Goal: Task Accomplishment & Management: Complete application form

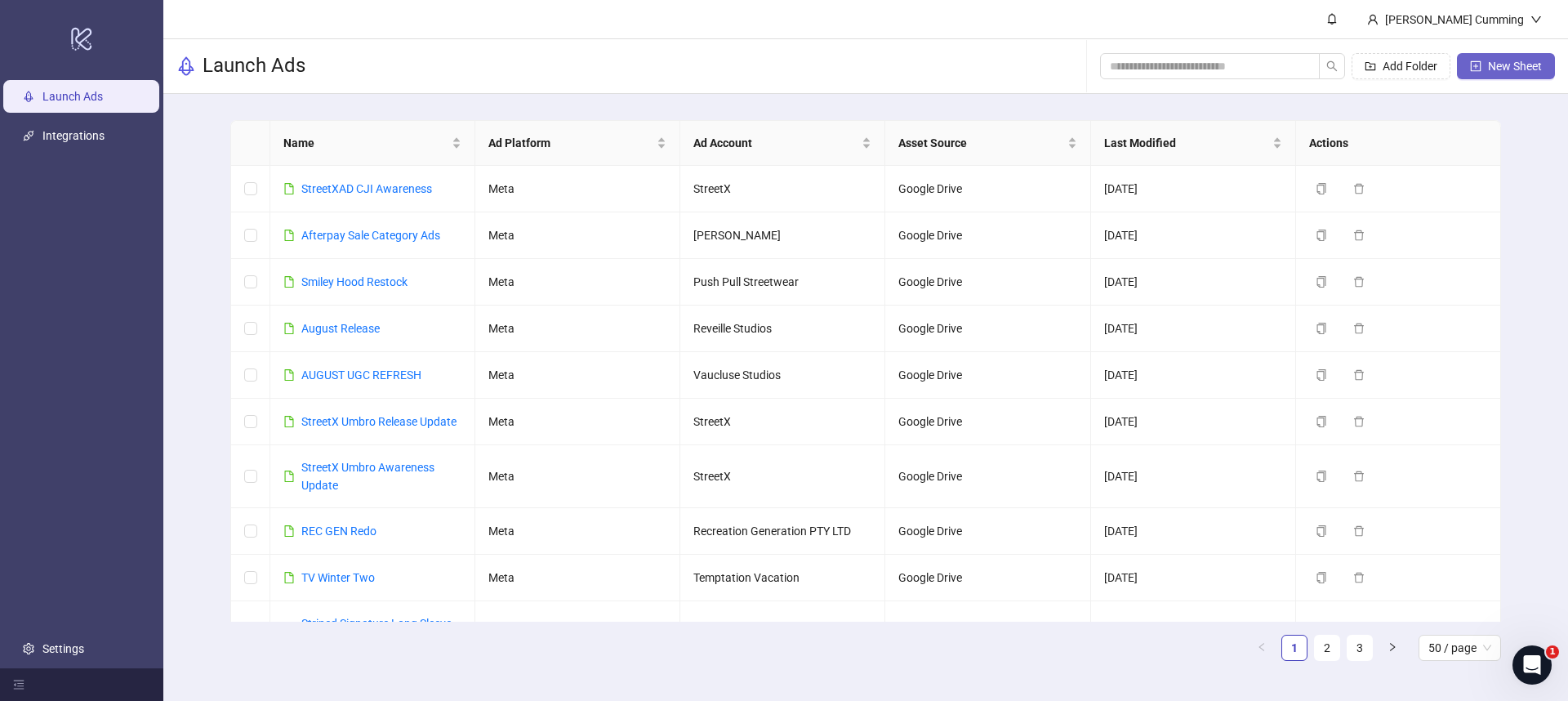
click at [1496, 70] on span "New Sheet" at bounding box center [1515, 65] width 54 height 13
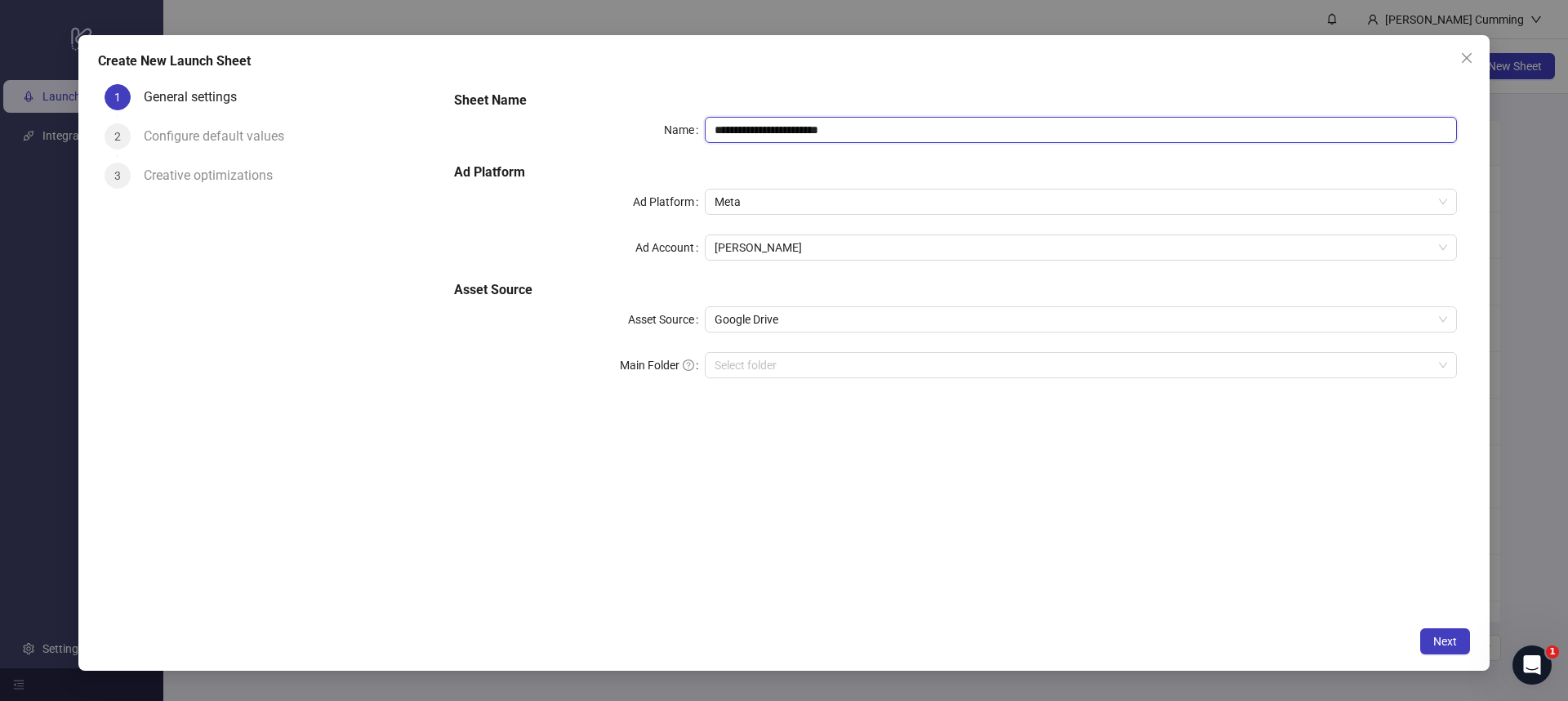
drag, startPoint x: 860, startPoint y: 134, endPoint x: 663, endPoint y: 137, distance: 197.0
click at [663, 137] on div "**********" at bounding box center [956, 130] width 1003 height 26
click at [806, 239] on span "[PERSON_NAME]" at bounding box center [1080, 247] width 732 height 25
type input "**********"
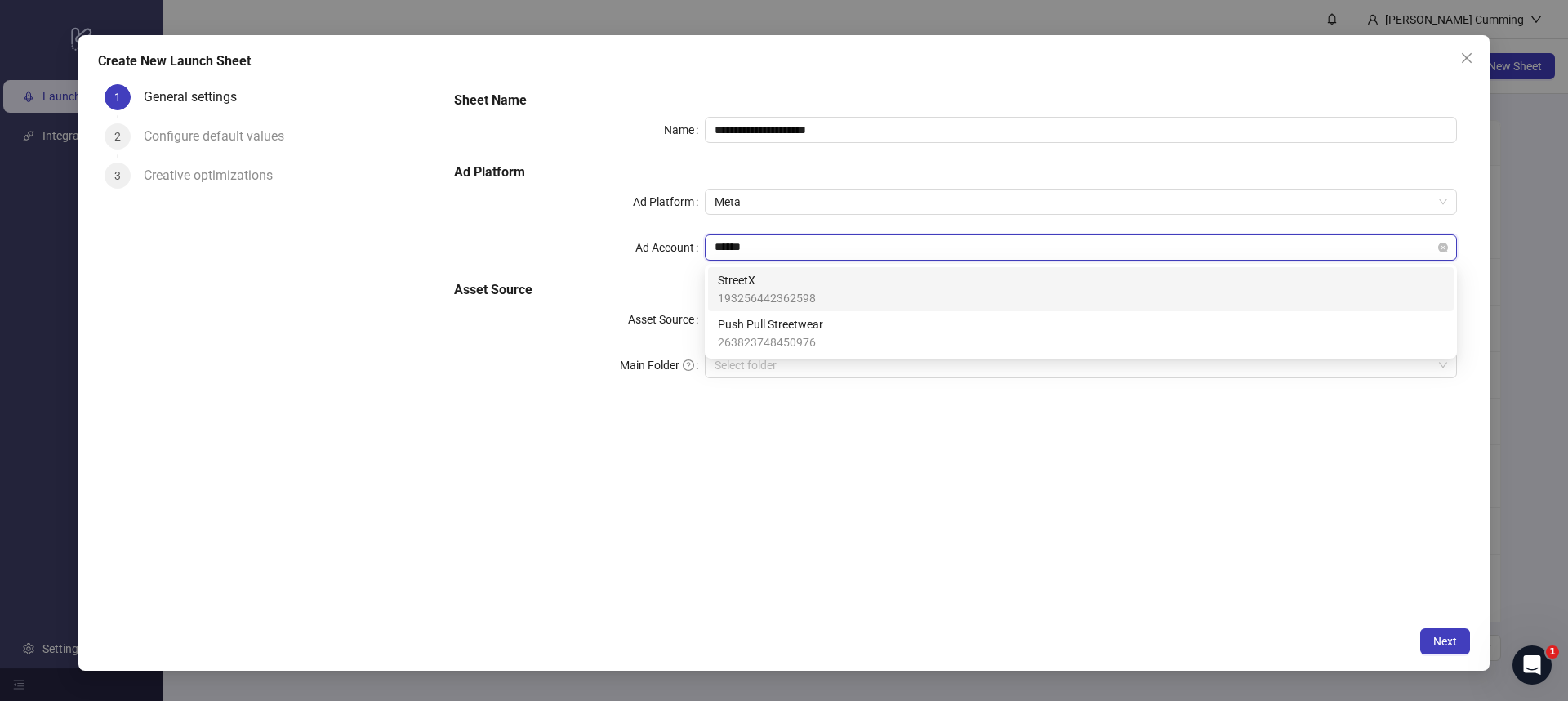
type input "*******"
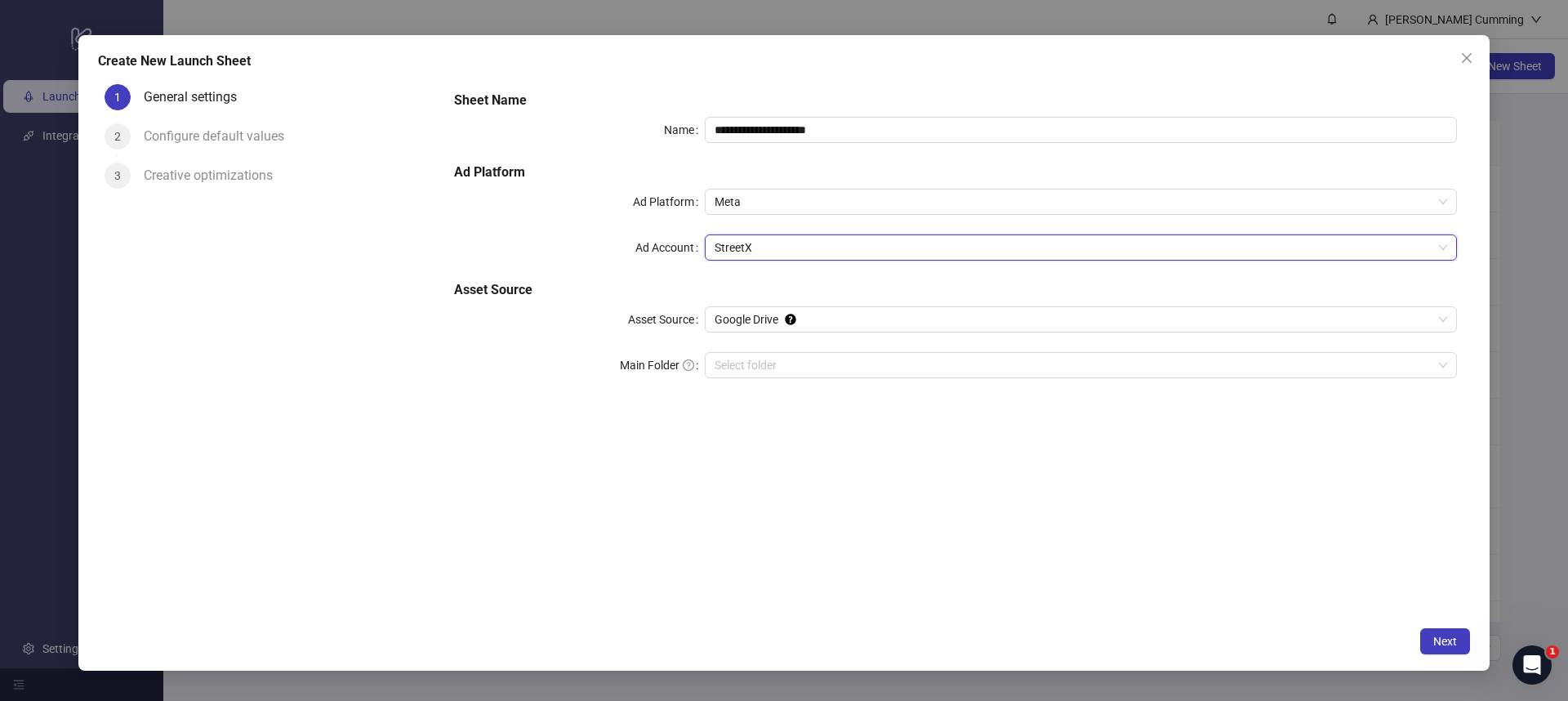
click at [872, 442] on div "**********" at bounding box center [956, 348] width 1030 height 541
click at [1452, 638] on span "Next" at bounding box center [1446, 641] width 24 height 13
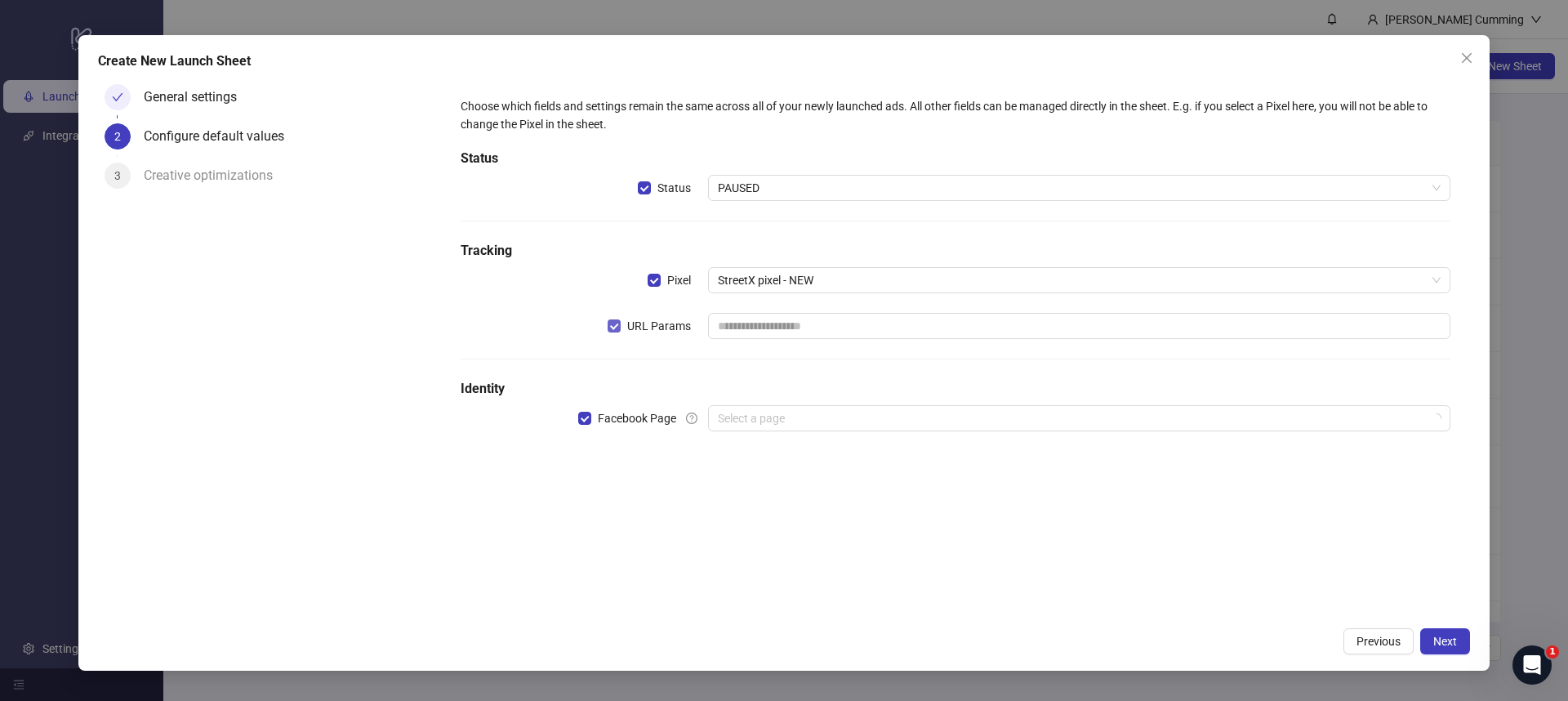
click at [668, 324] on span "URL Params" at bounding box center [659, 326] width 76 height 18
click at [774, 421] on input "search" at bounding box center [1072, 418] width 708 height 25
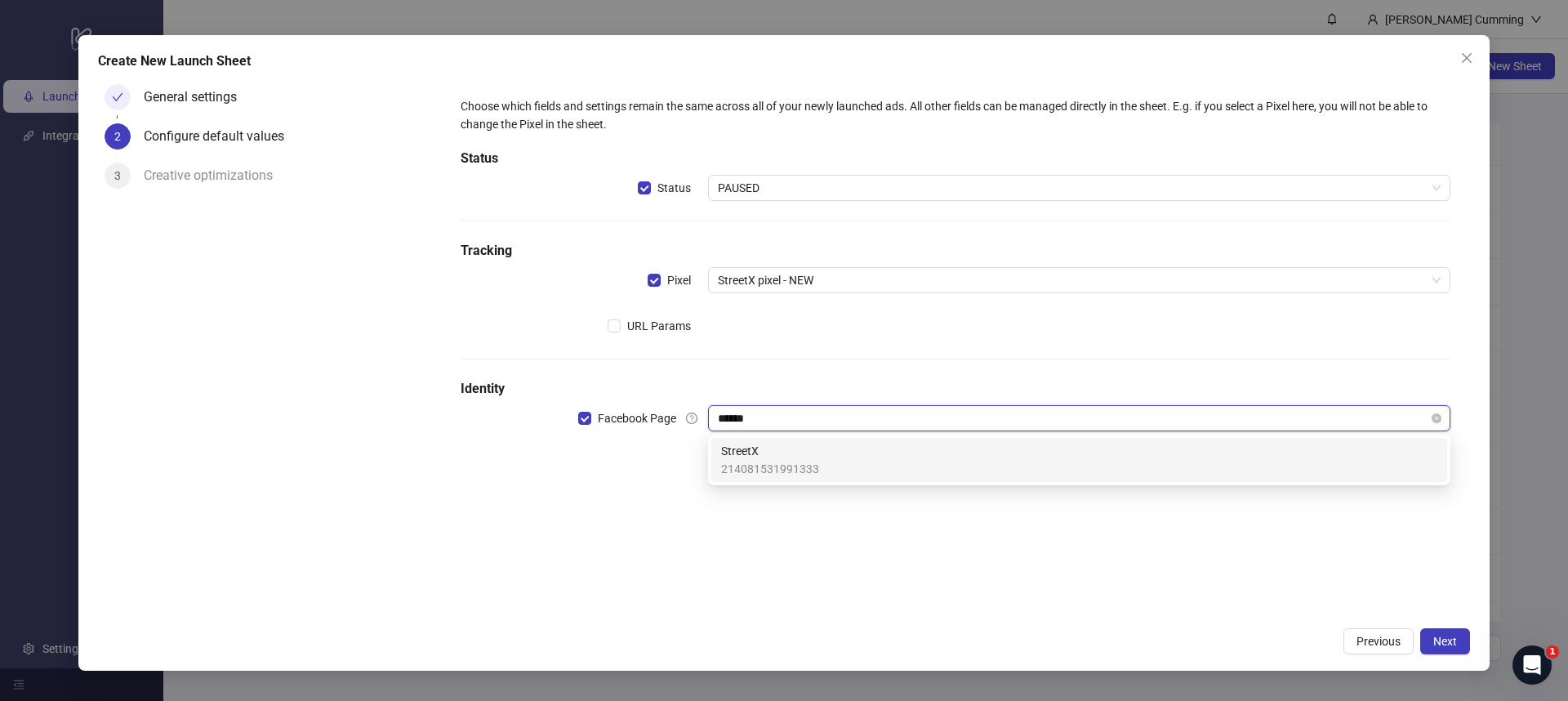
type input "*******"
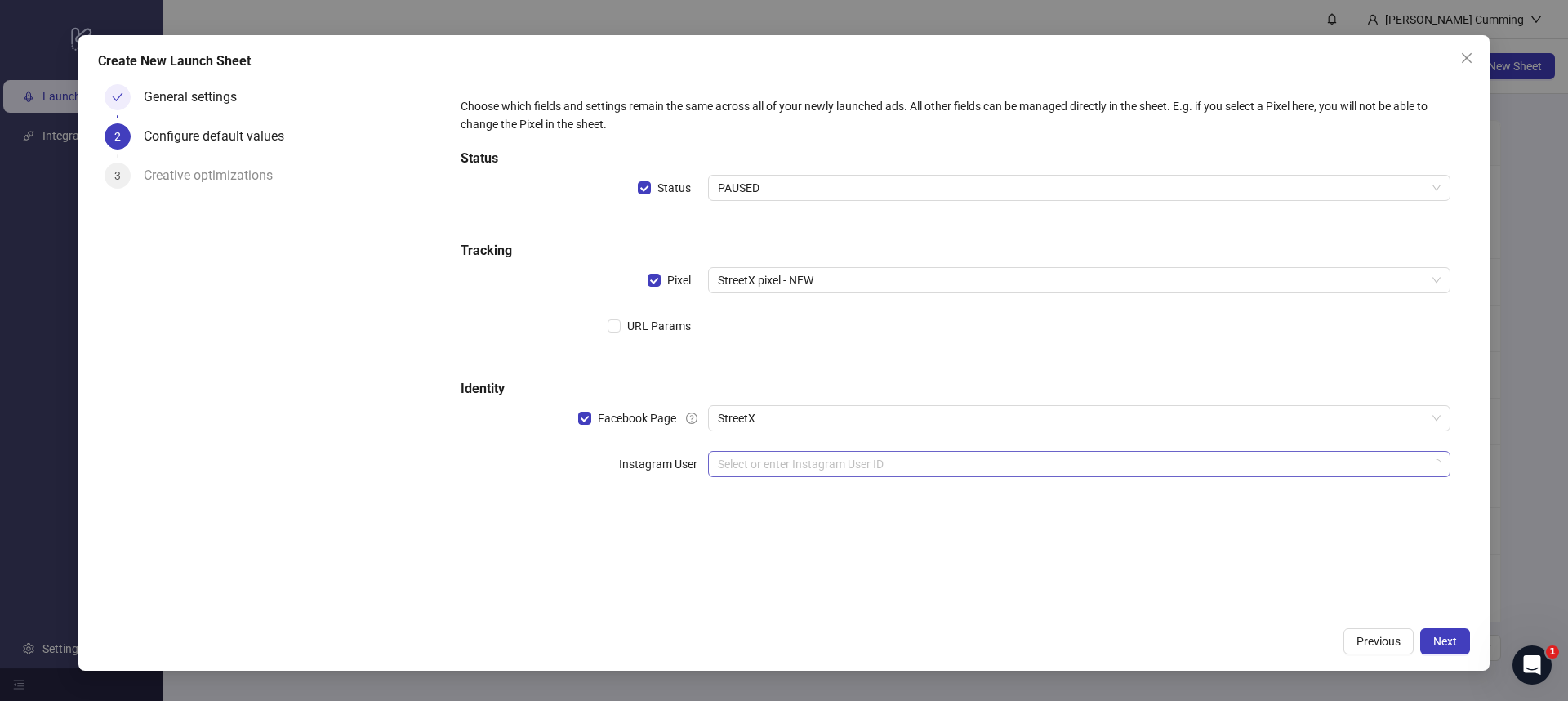
click at [775, 466] on input "search" at bounding box center [1072, 464] width 708 height 25
type input "*******"
drag, startPoint x: 928, startPoint y: 558, endPoint x: 1140, endPoint y: 605, distance: 217.1
click at [932, 558] on form "Choose which fields and settings remain the same across all of your newly launc…" at bounding box center [956, 320] width 1030 height 485
click at [1437, 637] on span "Next" at bounding box center [1446, 641] width 24 height 13
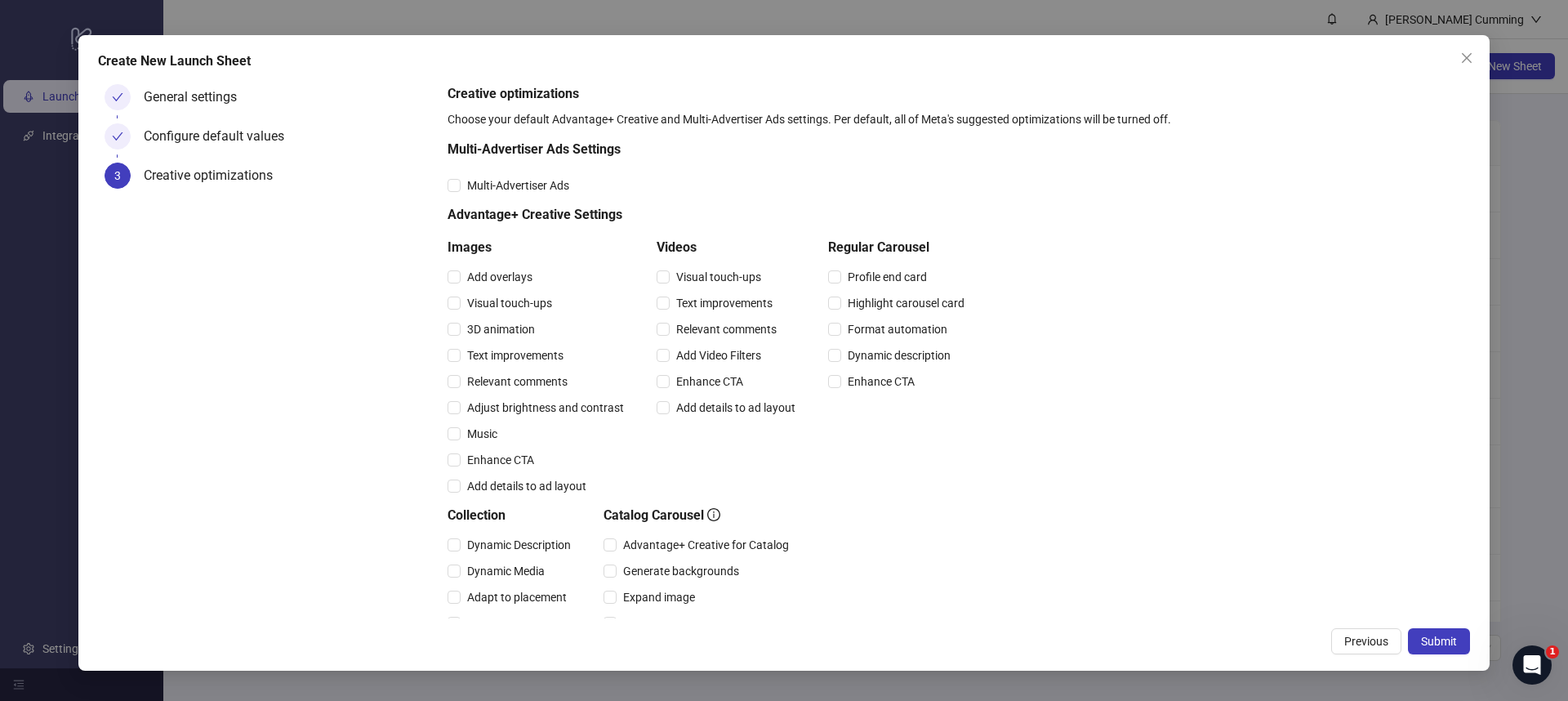
scroll to position [188, 0]
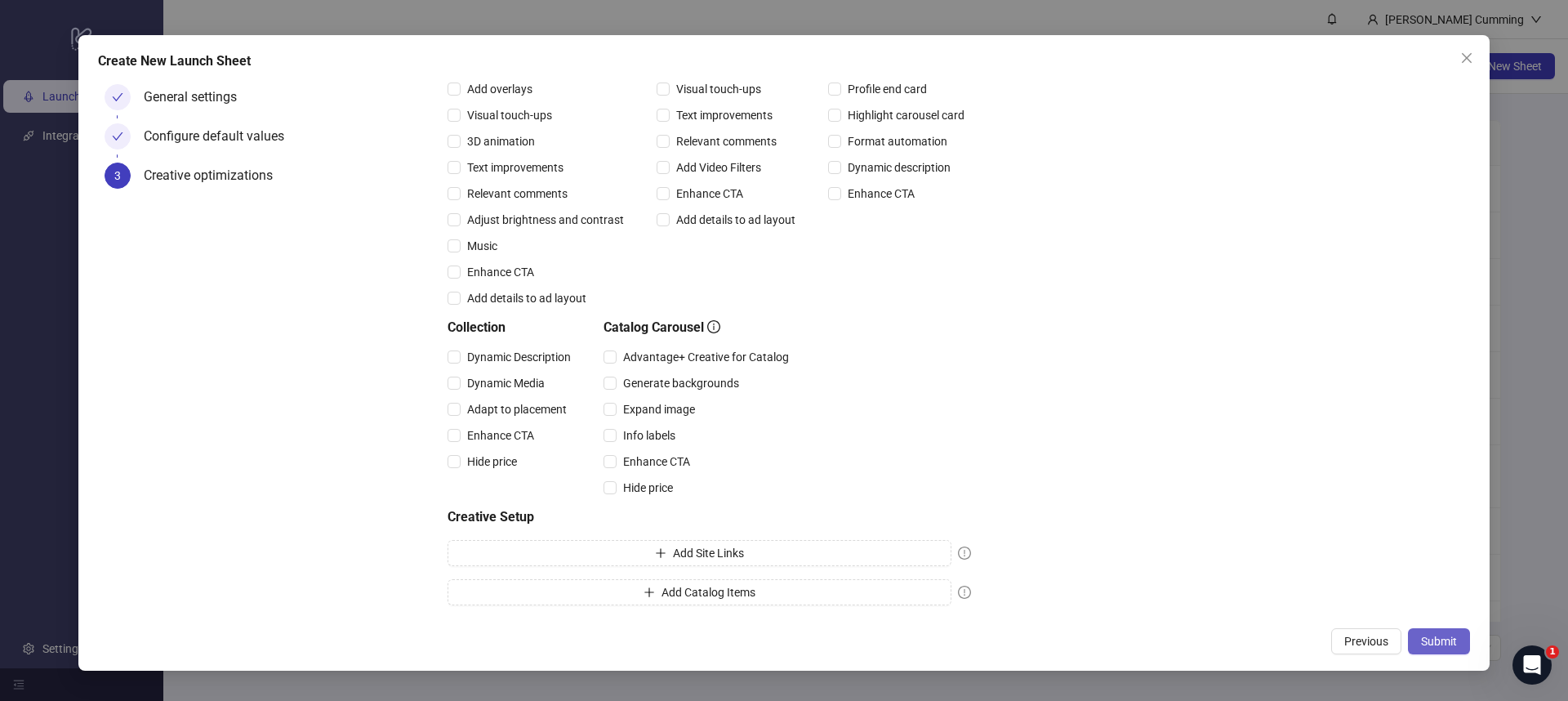
click at [1444, 646] on span "Submit" at bounding box center [1439, 641] width 36 height 13
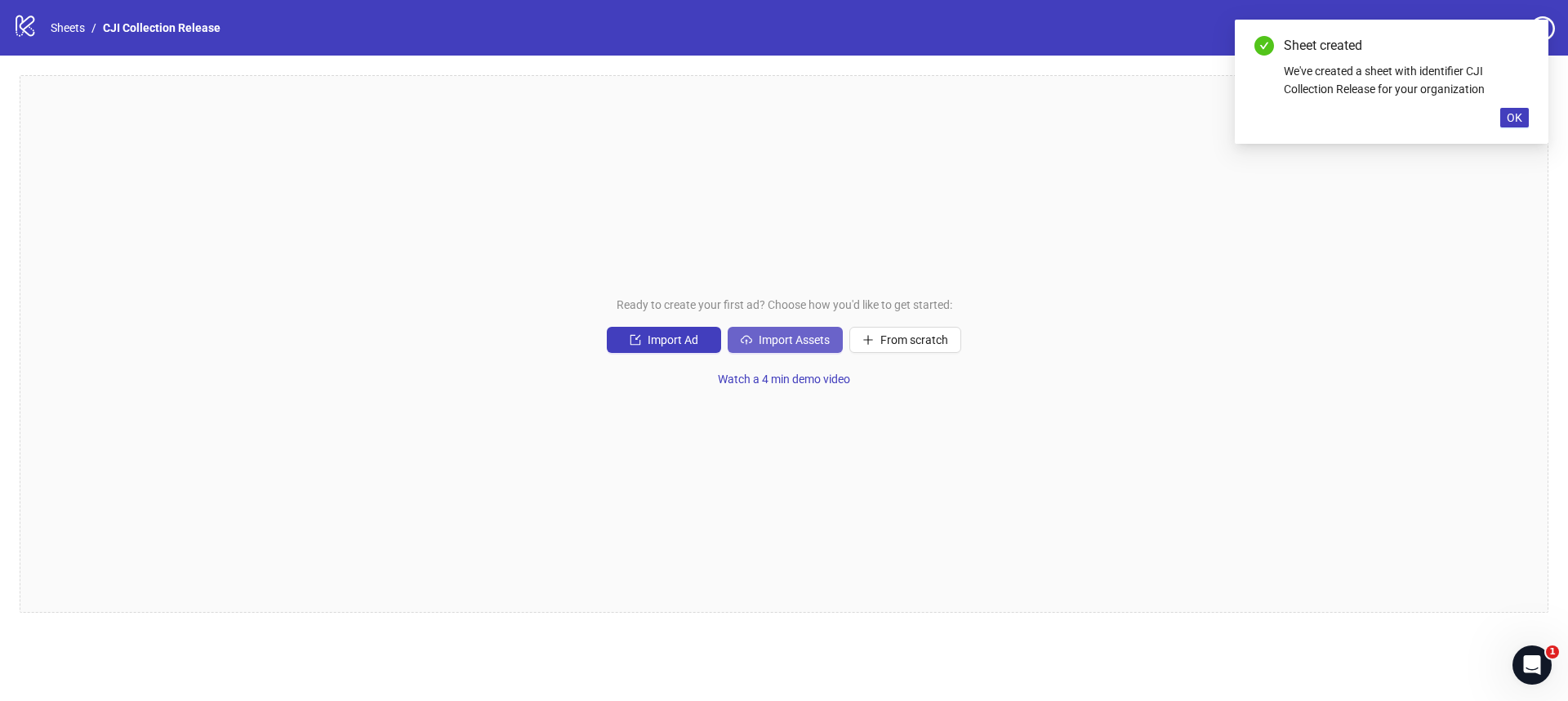
click at [820, 335] on span "Import Assets" at bounding box center [794, 339] width 71 height 13
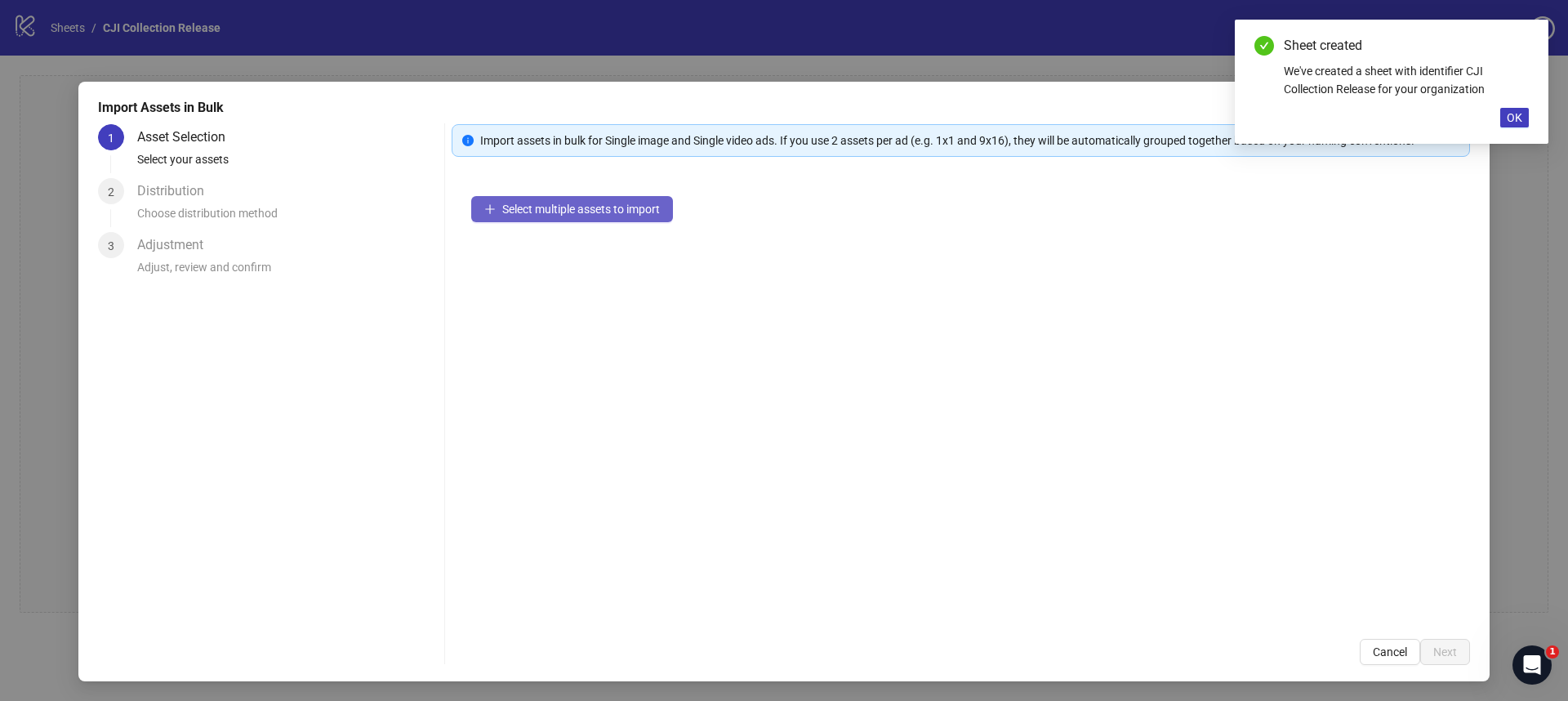
click at [578, 210] on span "Select multiple assets to import" at bounding box center [581, 209] width 158 height 13
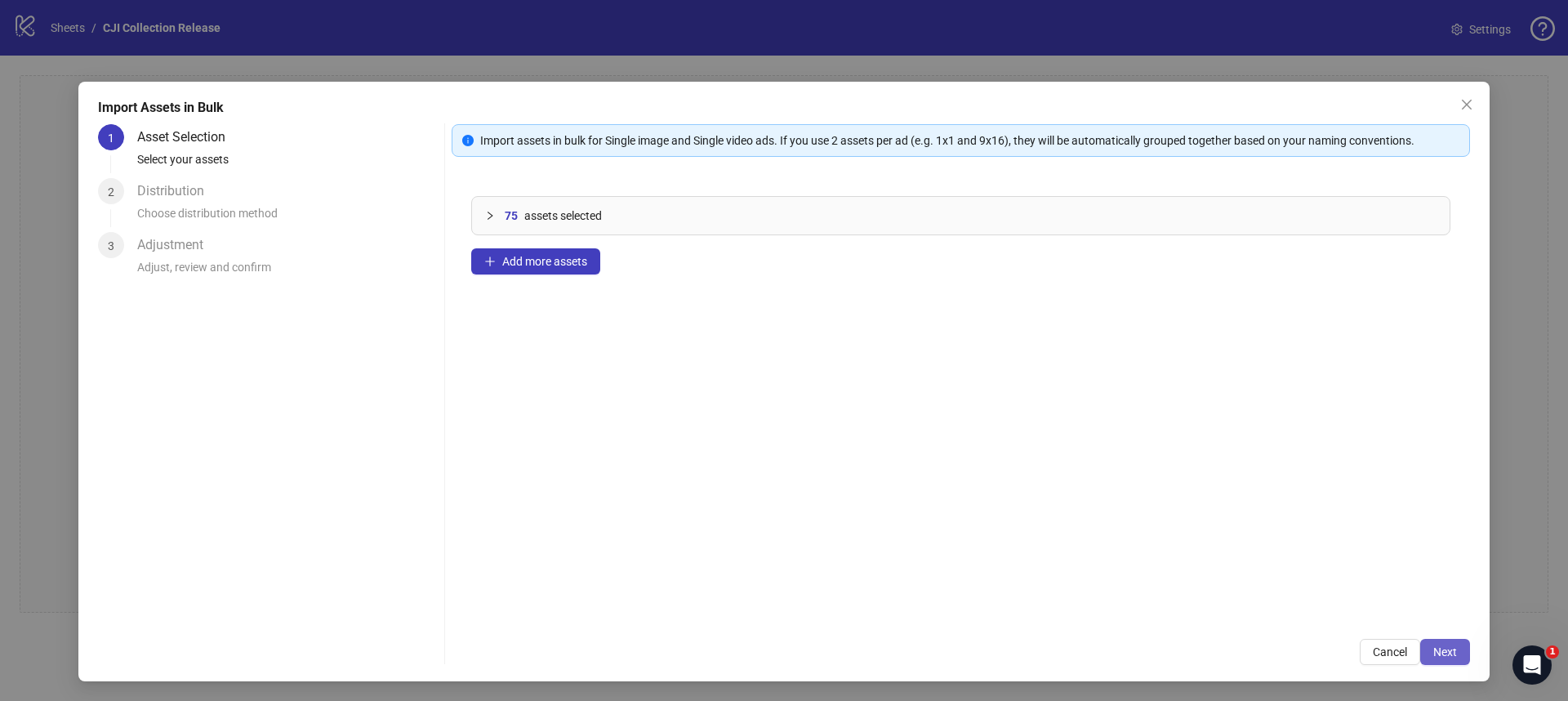
click at [1453, 651] on span "Next" at bounding box center [1446, 652] width 24 height 13
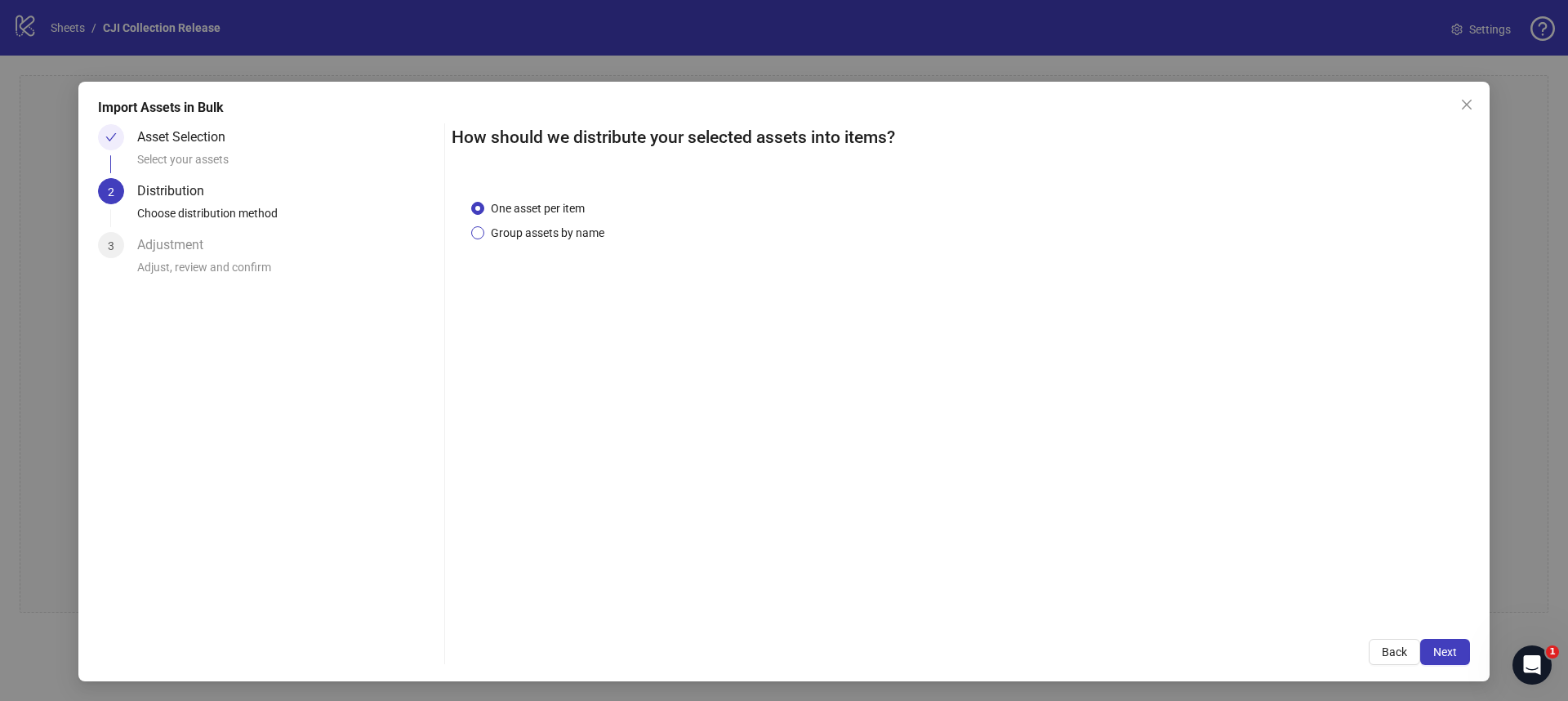
click at [498, 235] on span "Group assets by name" at bounding box center [547, 233] width 126 height 18
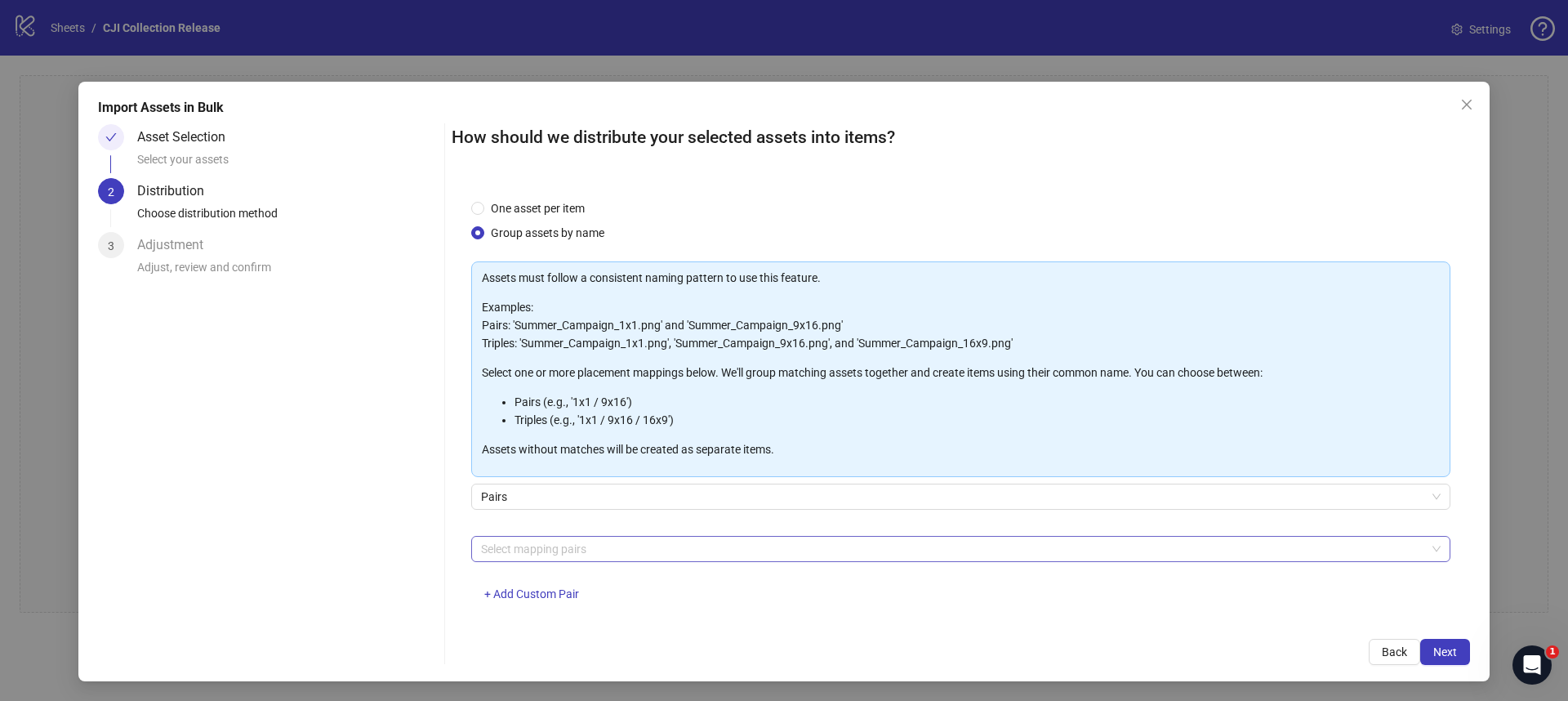
click at [573, 553] on div at bounding box center [952, 549] width 956 height 23
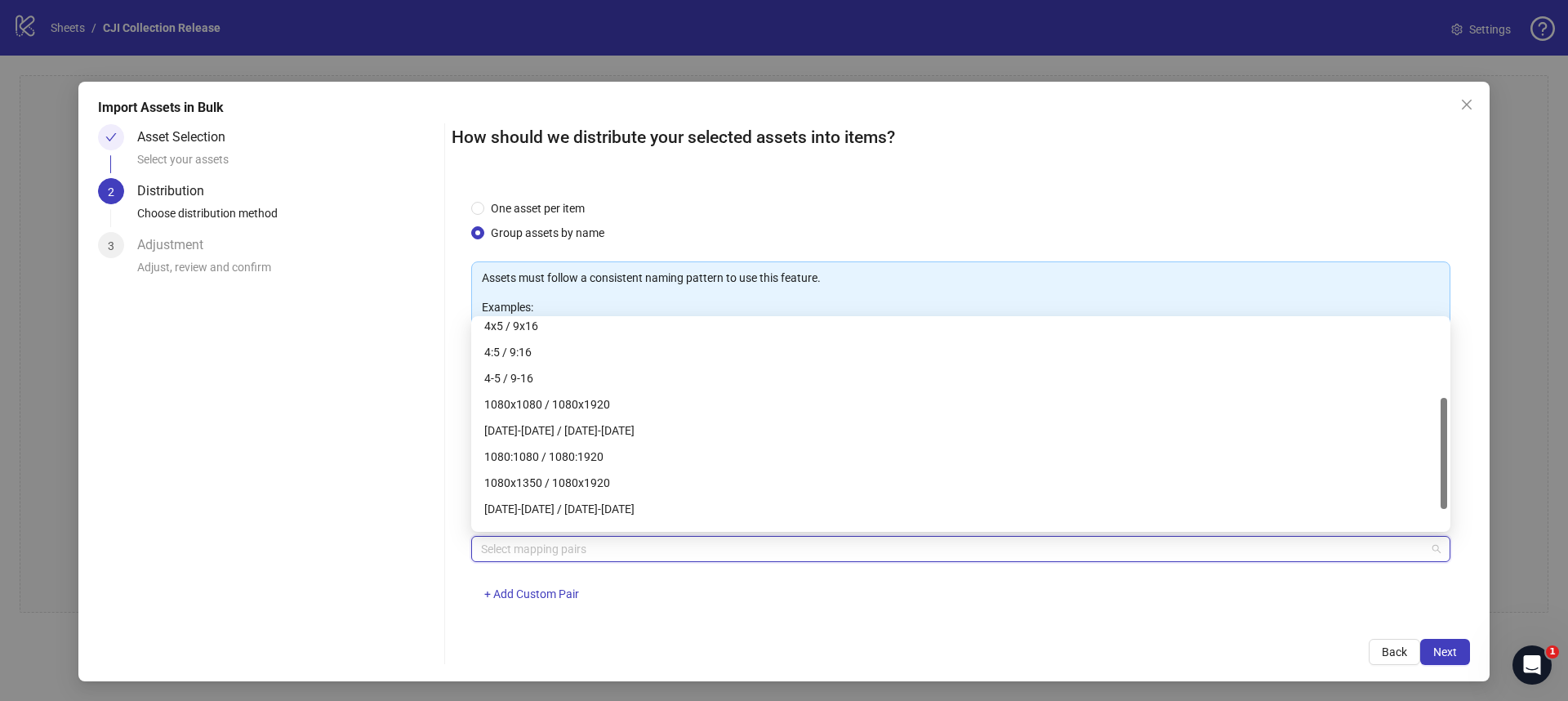
scroll to position [165, 0]
click at [577, 483] on div "1080x1350 / 1080x1920" at bounding box center [961, 481] width 953 height 18
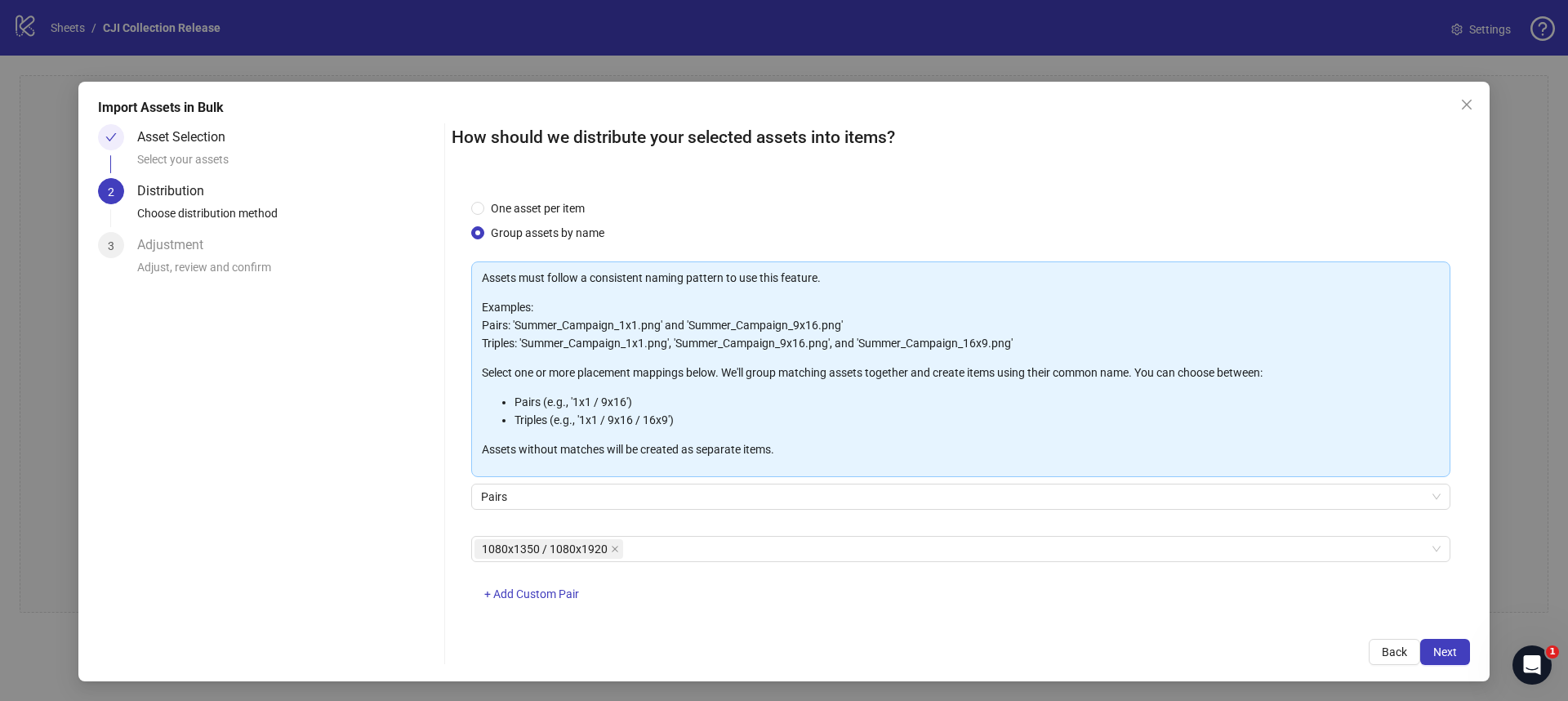
click at [656, 588] on div "1080x1350 / 1080x1920 + Add Custom Pair" at bounding box center [961, 578] width 980 height 85
click at [1429, 646] on button "Next" at bounding box center [1445, 652] width 50 height 26
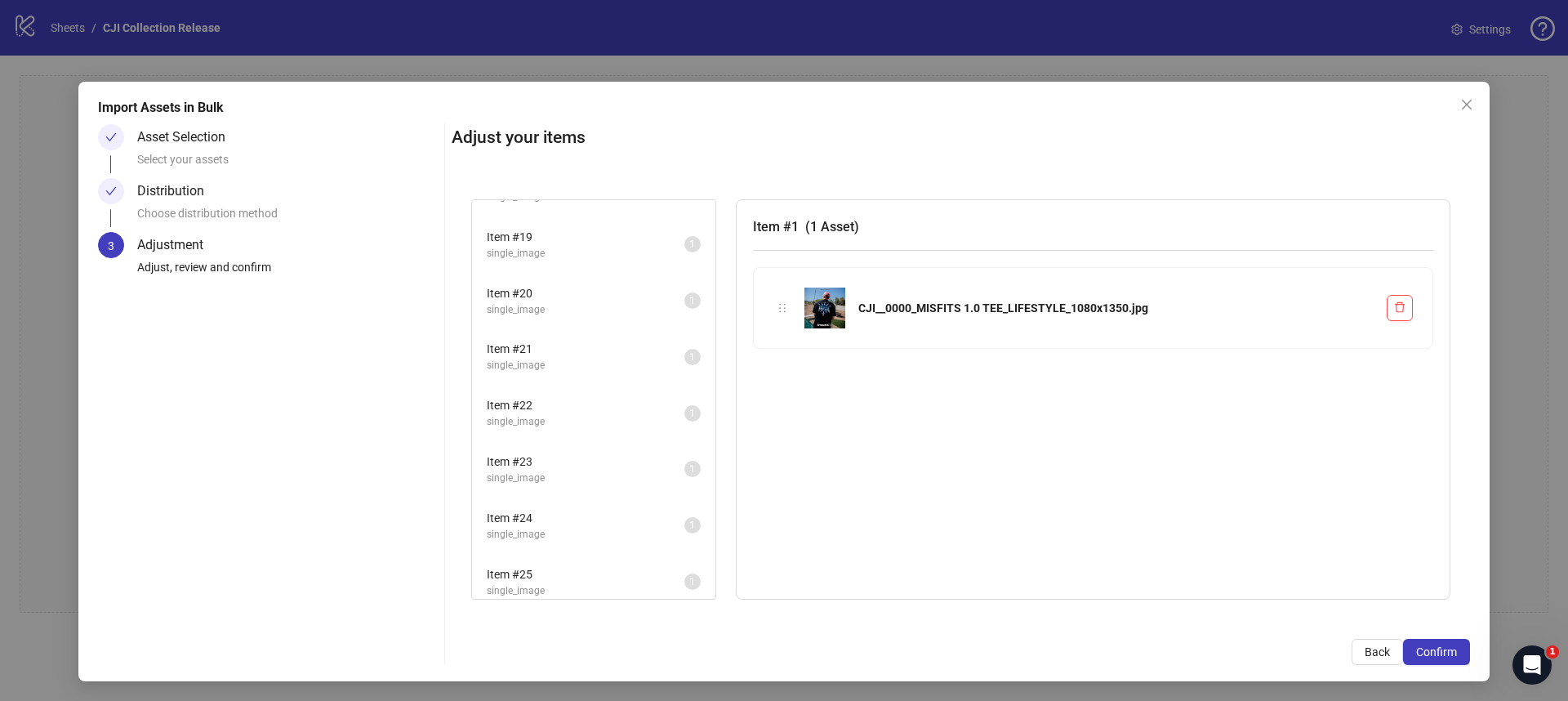
scroll to position [1400, 0]
click at [573, 442] on li "Item # 30 single_image 1" at bounding box center [594, 460] width 240 height 53
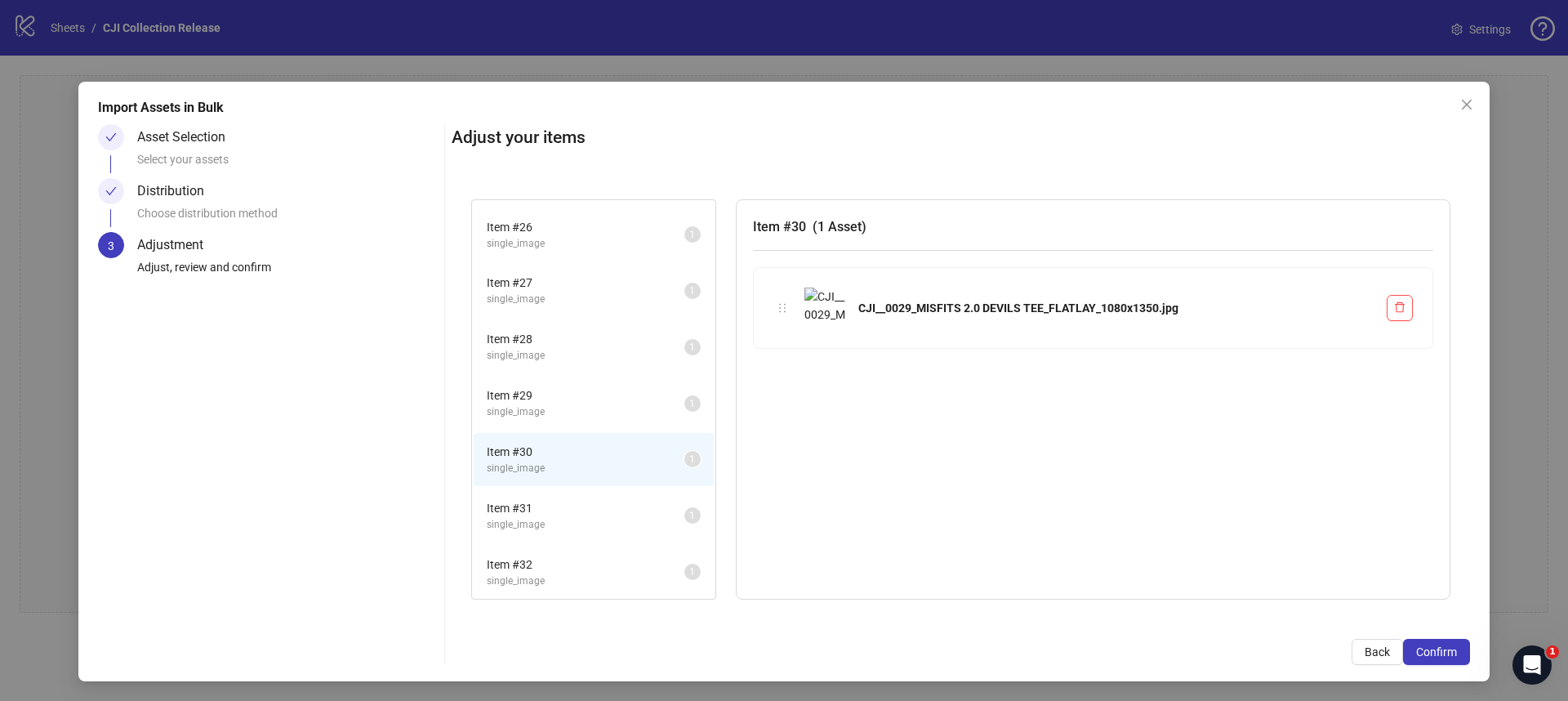
click at [576, 429] on li "Item # 29 single_image 1" at bounding box center [594, 404] width 240 height 53
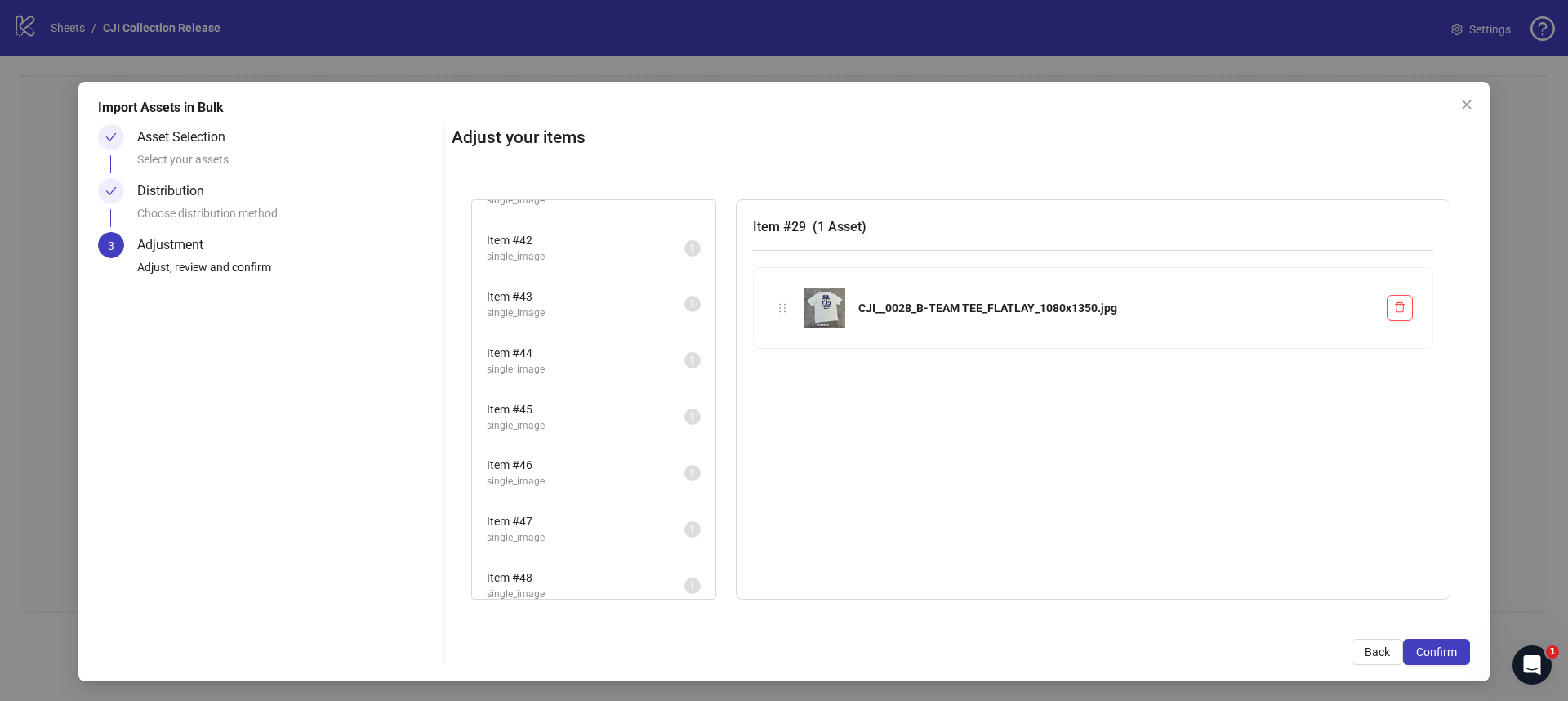
click at [572, 477] on span "single_image" at bounding box center [586, 482] width 198 height 15
click at [572, 477] on span "Item # 60" at bounding box center [586, 474] width 198 height 18
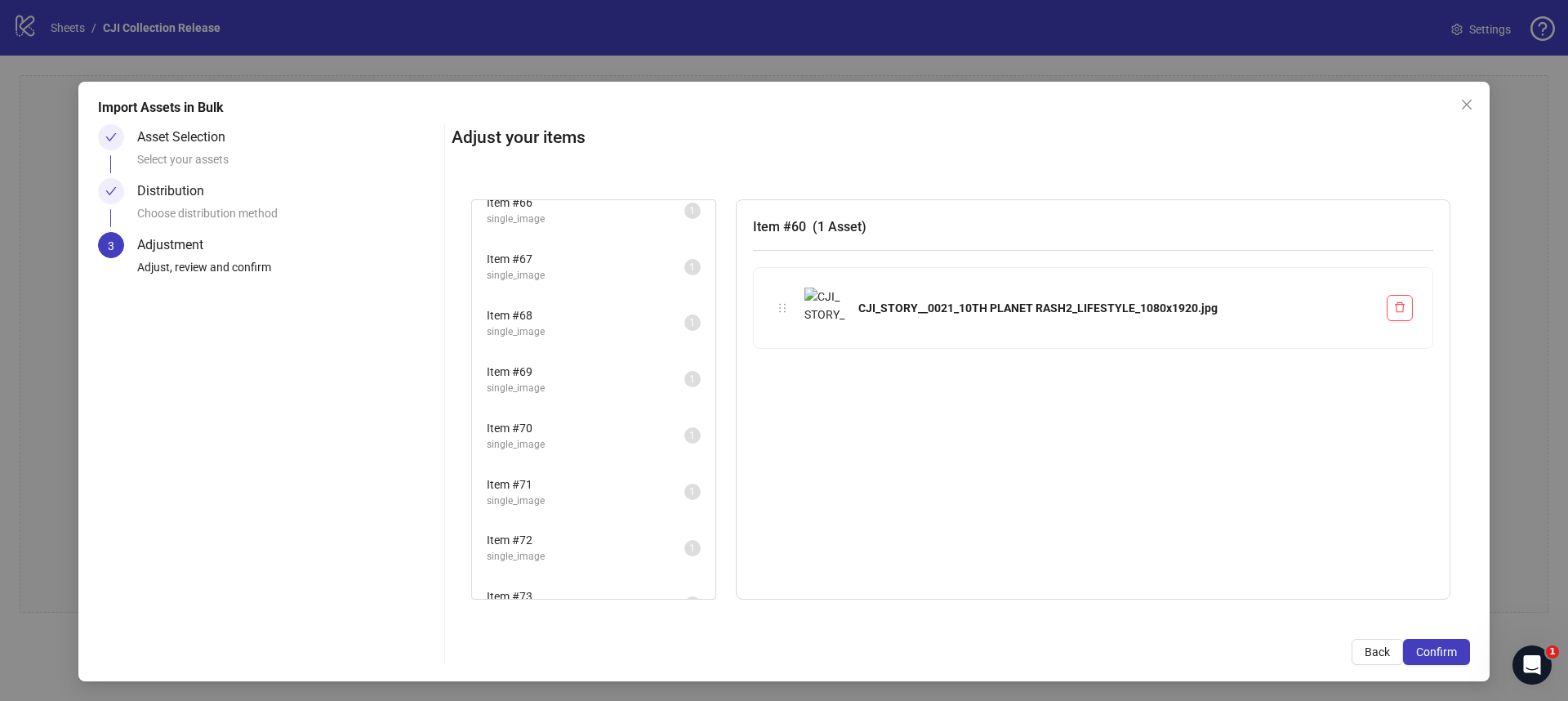
click at [571, 477] on span "Item # 71" at bounding box center [586, 485] width 198 height 18
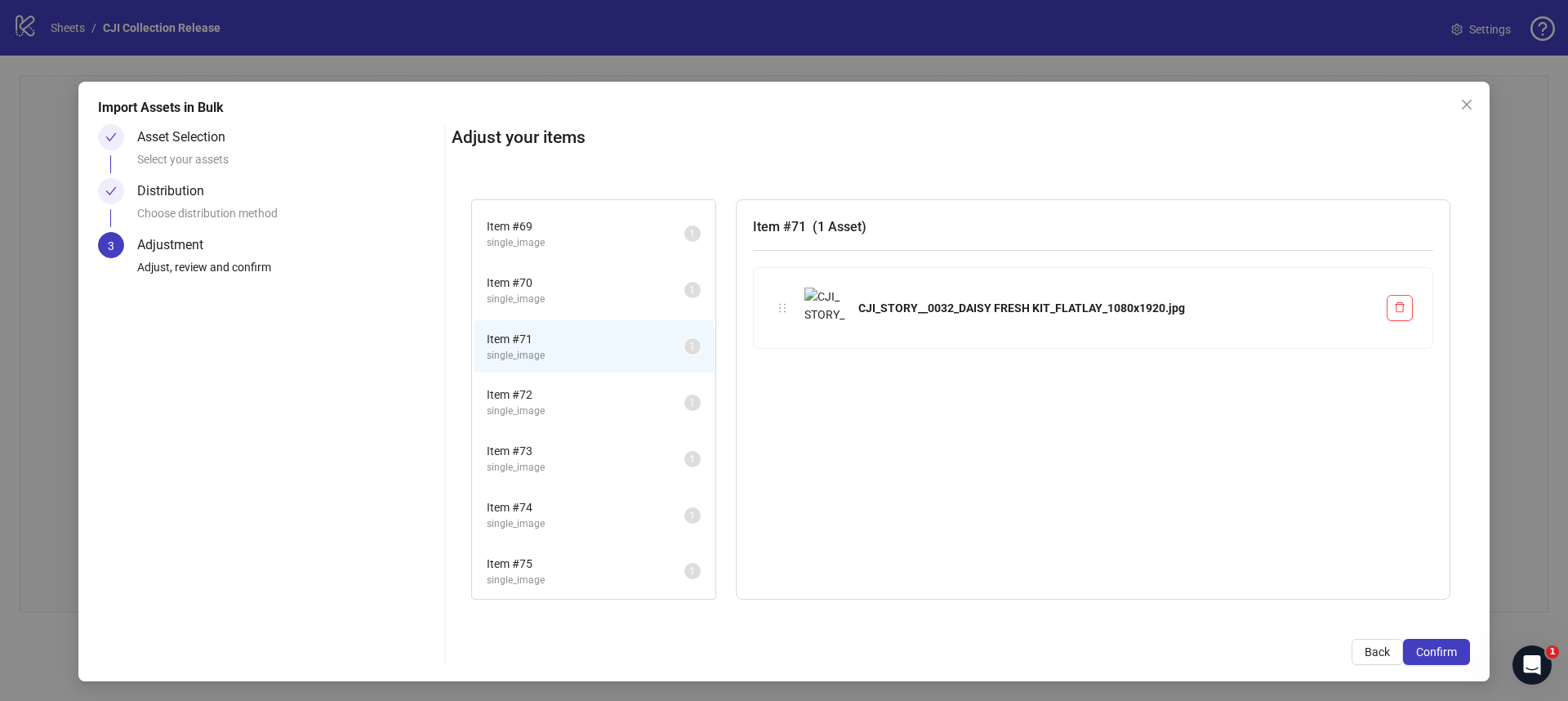
click at [571, 477] on li "Item # 73 single_image 1" at bounding box center [594, 459] width 240 height 53
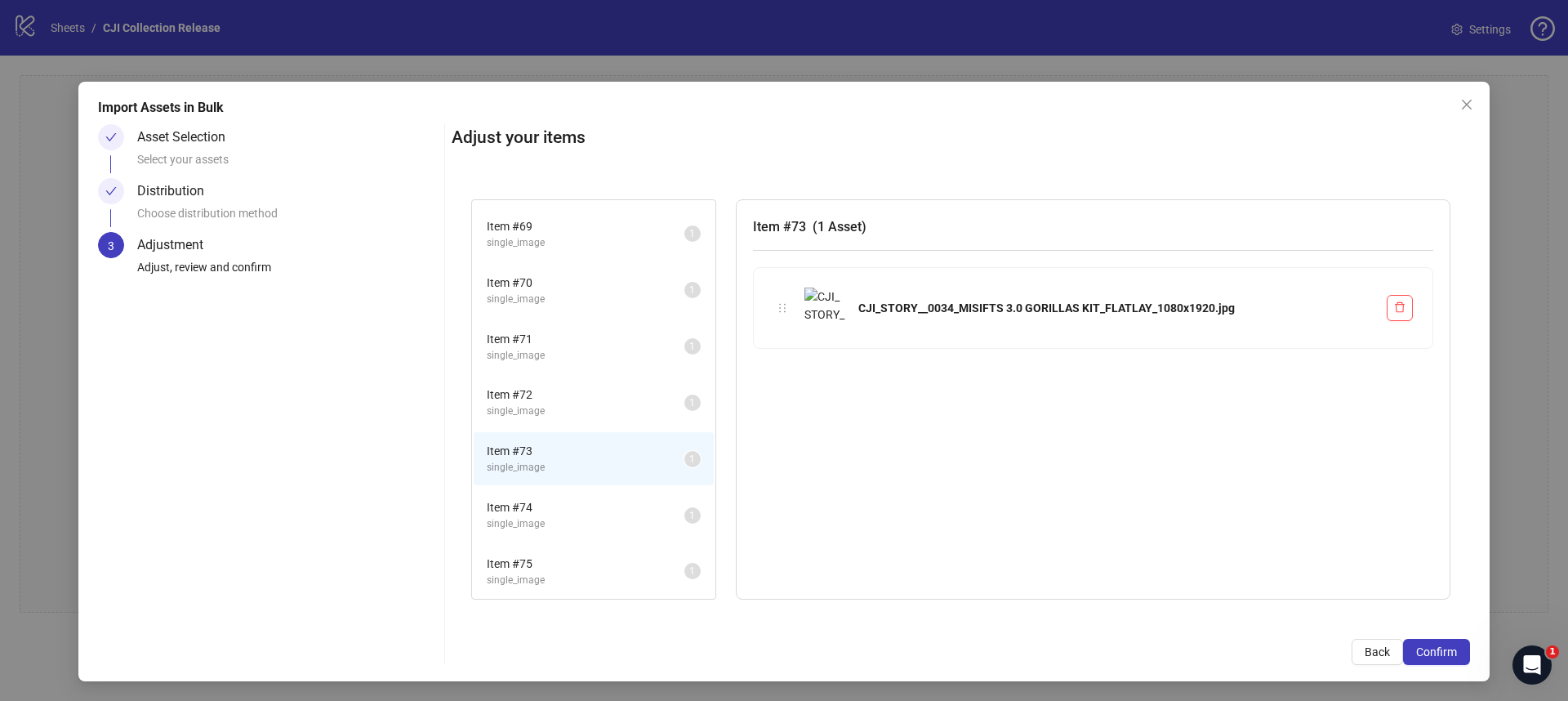
click at [571, 477] on li "Item # 73 single_image 1" at bounding box center [594, 459] width 240 height 53
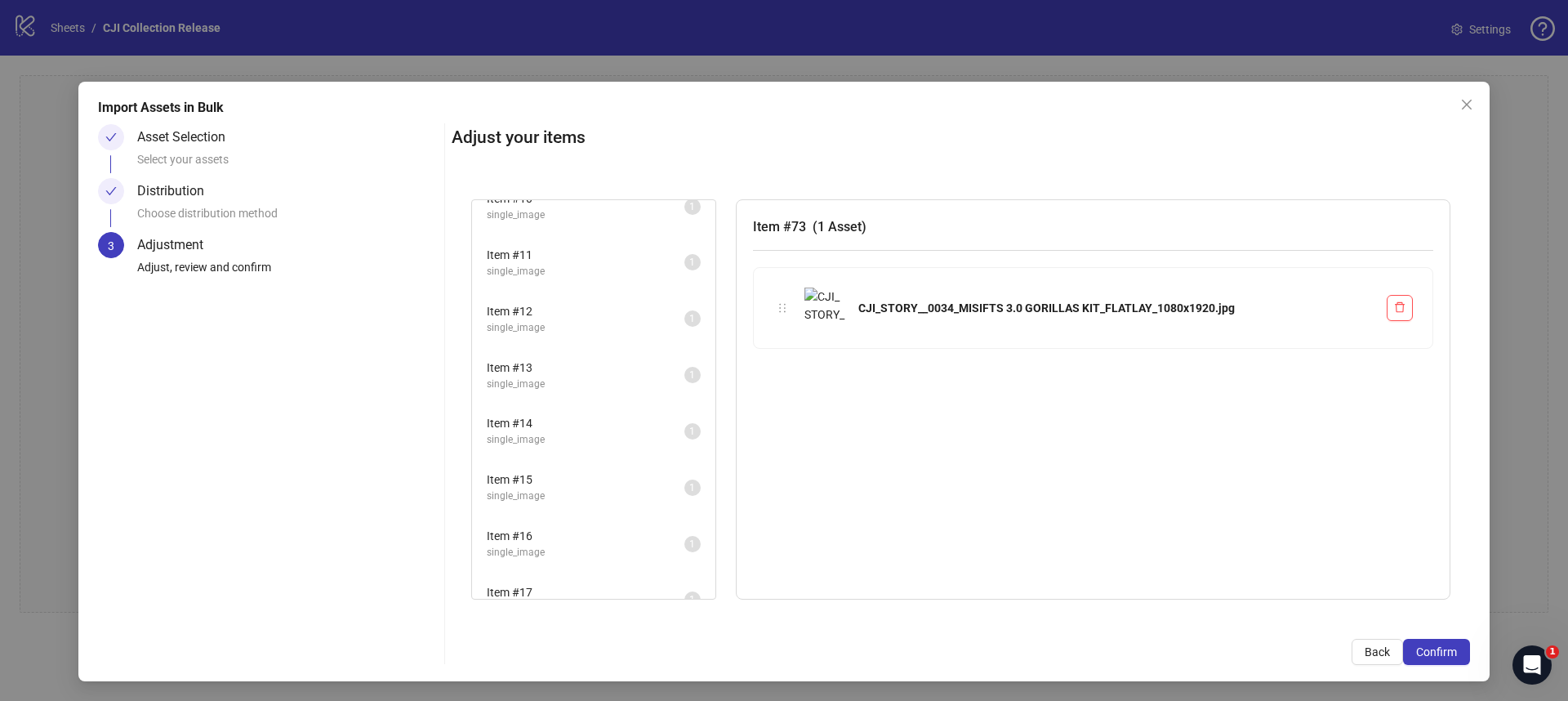
scroll to position [459, 0]
click at [1467, 107] on icon "close" at bounding box center [1467, 104] width 13 height 13
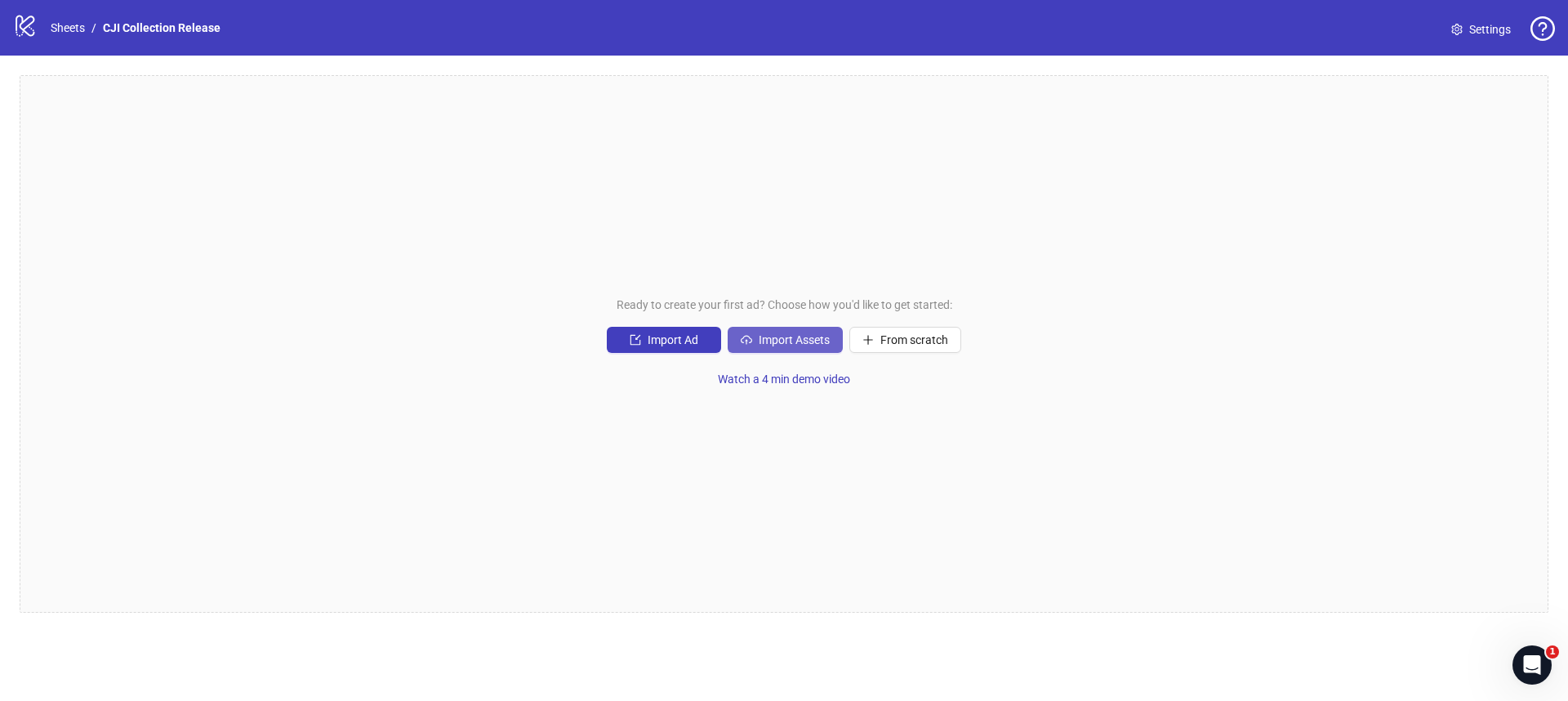
click at [769, 333] on span "Import Assets" at bounding box center [794, 339] width 71 height 13
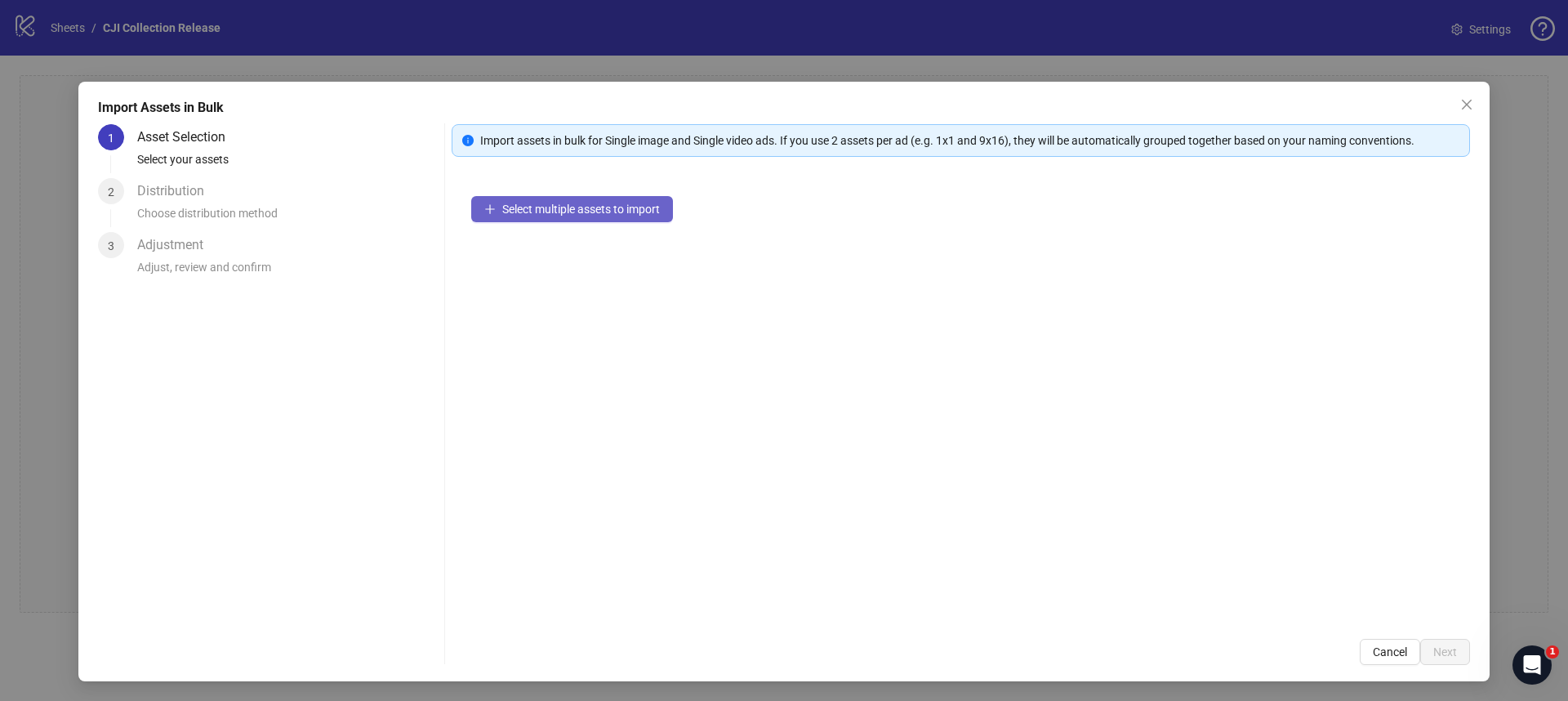
click at [627, 203] on span "Select multiple assets to import" at bounding box center [581, 209] width 158 height 13
